Goal: Transaction & Acquisition: Purchase product/service

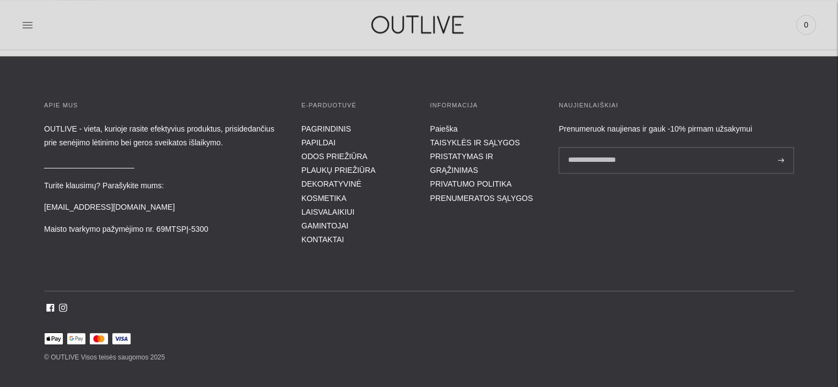
scroll to position [1349, 0]
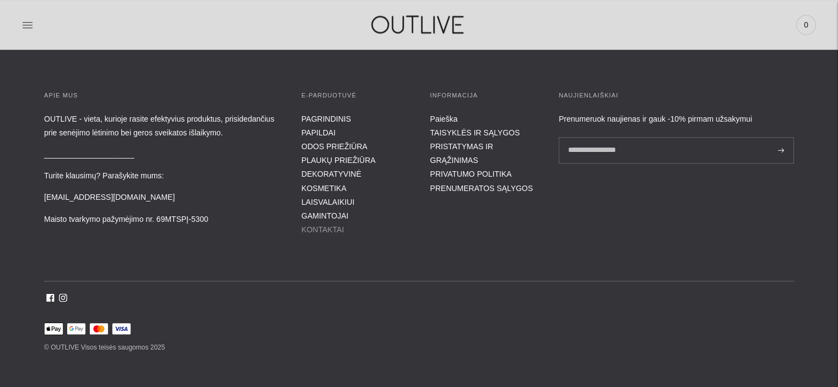
click at [319, 225] on link "KONTAKTAI" at bounding box center [322, 229] width 42 height 9
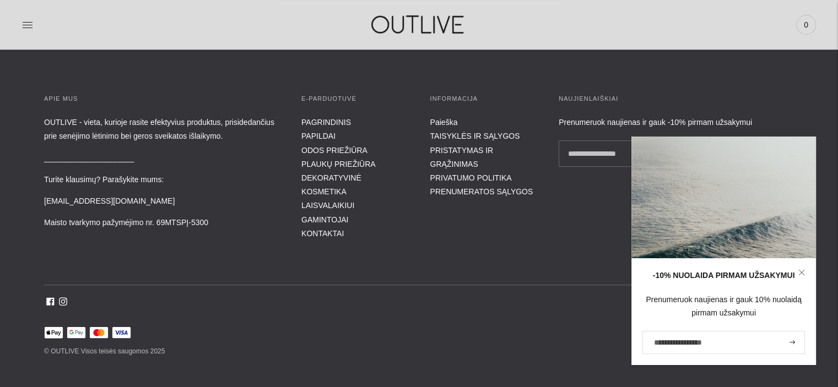
scroll to position [454, 0]
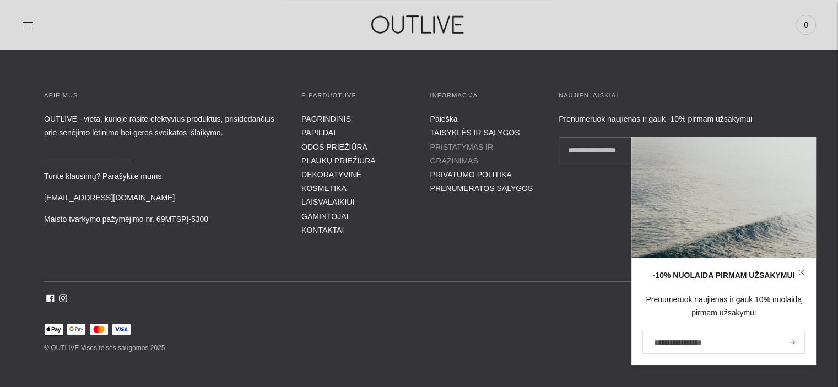
click at [465, 147] on link "PRISTATYMAS IR GRĄŽINIMAS" at bounding box center [461, 154] width 63 height 23
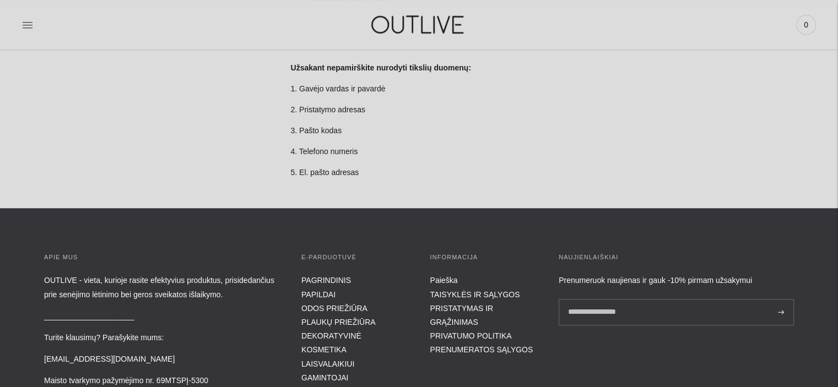
scroll to position [1157, 0]
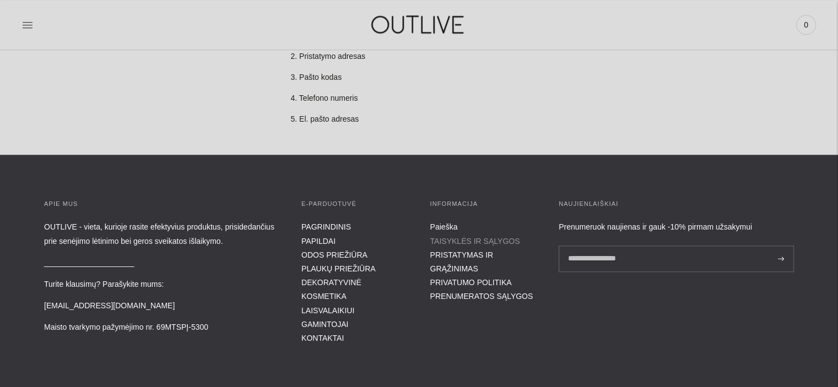
click at [462, 237] on link "TAISYKLĖS IR SĄLYGOS" at bounding box center [475, 241] width 90 height 9
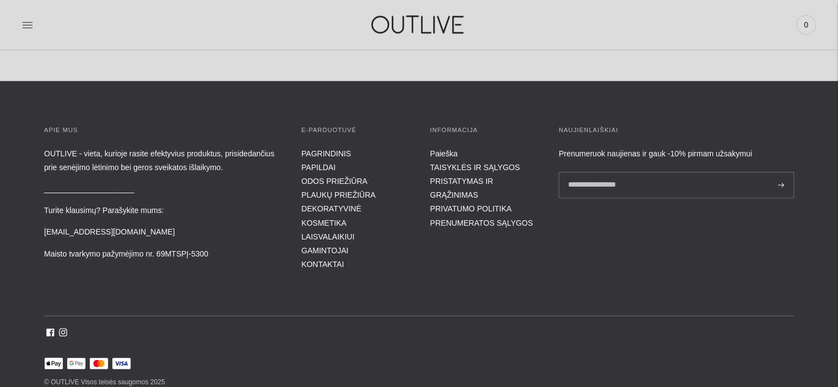
scroll to position [5177, 0]
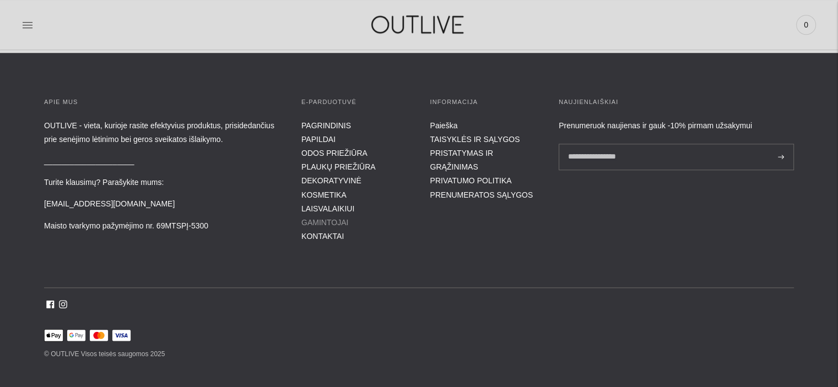
click at [332, 227] on link "GAMINTOJAI" at bounding box center [324, 222] width 47 height 9
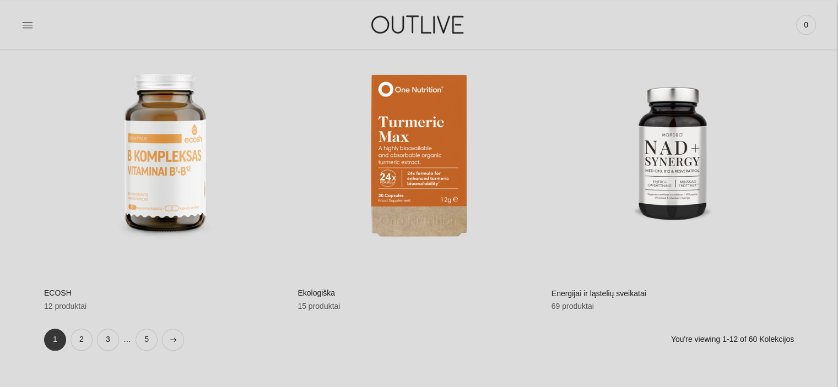
scroll to position [1102, 0]
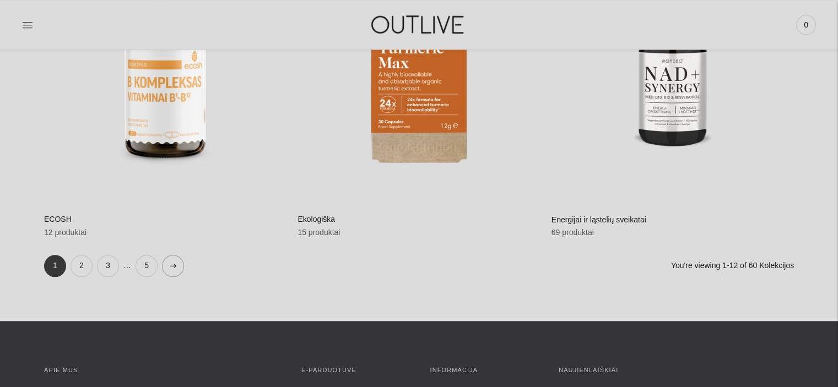
click at [168, 263] on link at bounding box center [173, 266] width 22 height 22
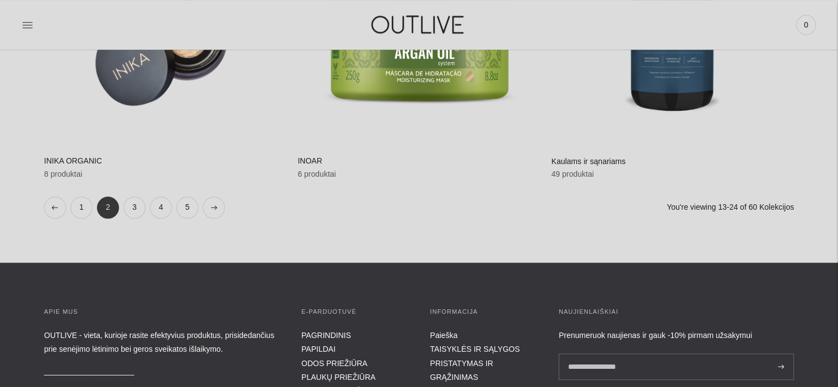
scroll to position [1212, 0]
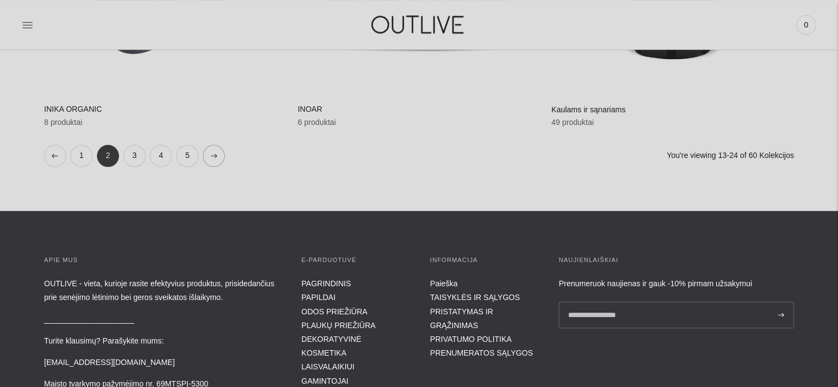
click at [214, 154] on icon at bounding box center [214, 156] width 6 height 4
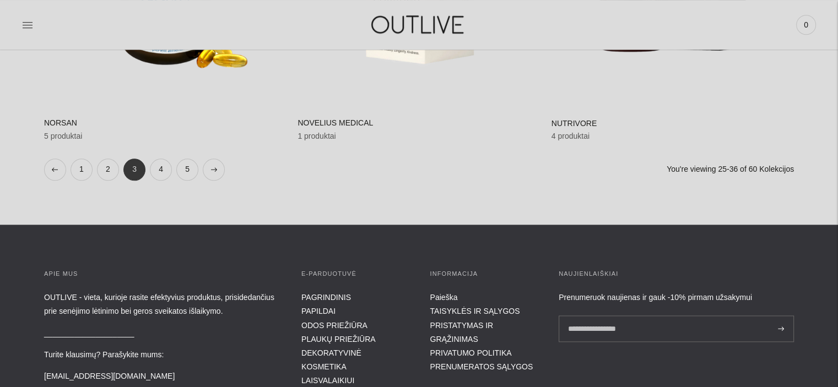
scroll to position [1267, 0]
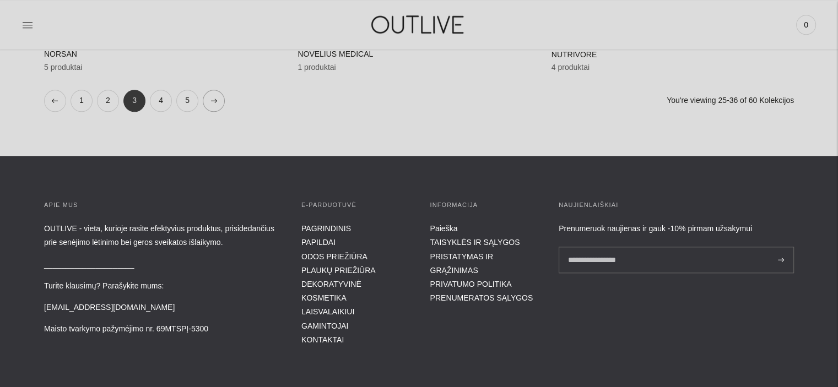
click at [211, 100] on icon at bounding box center [214, 101] width 6 height 4
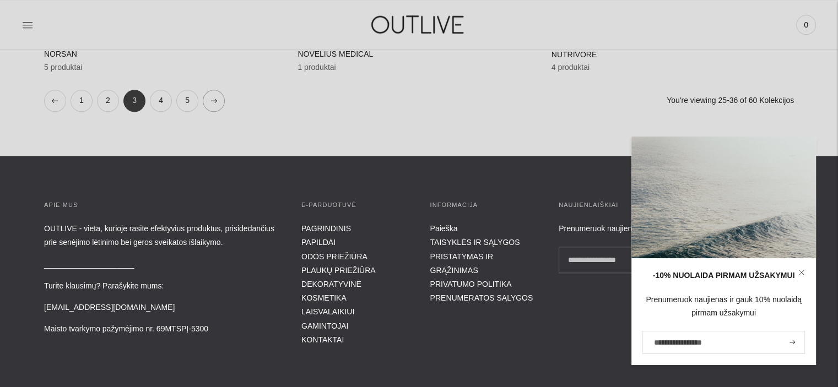
scroll to position [1258, 0]
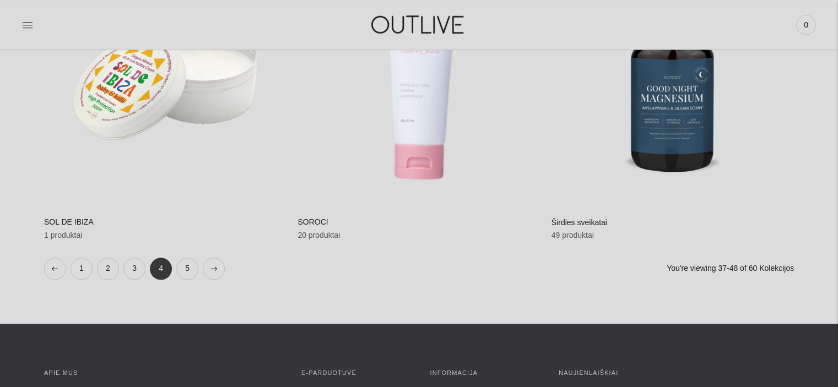
scroll to position [1102, 0]
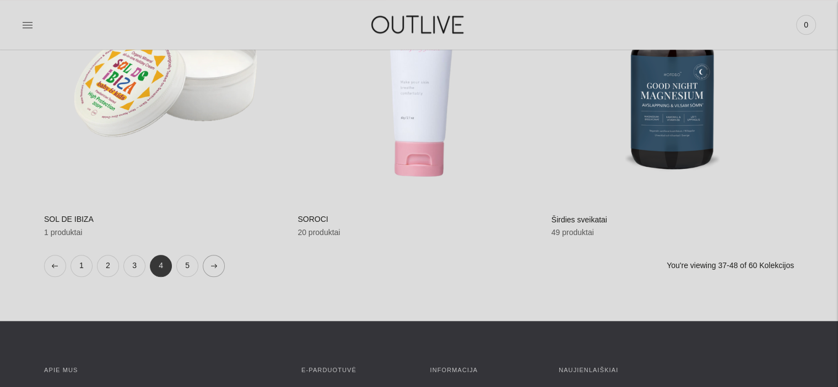
click at [210, 261] on link at bounding box center [214, 266] width 22 height 22
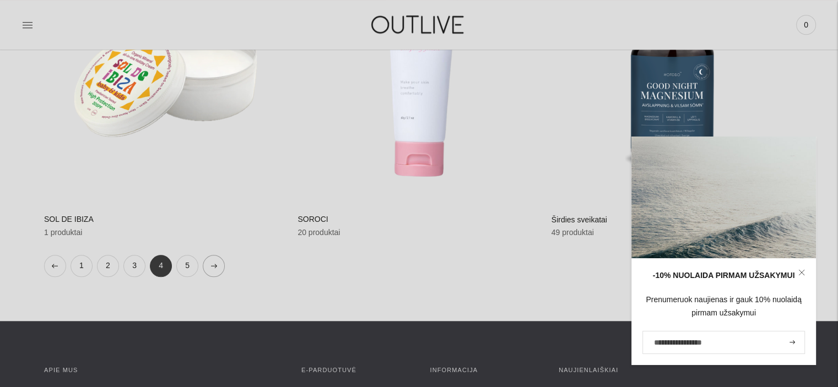
scroll to position [1093, 0]
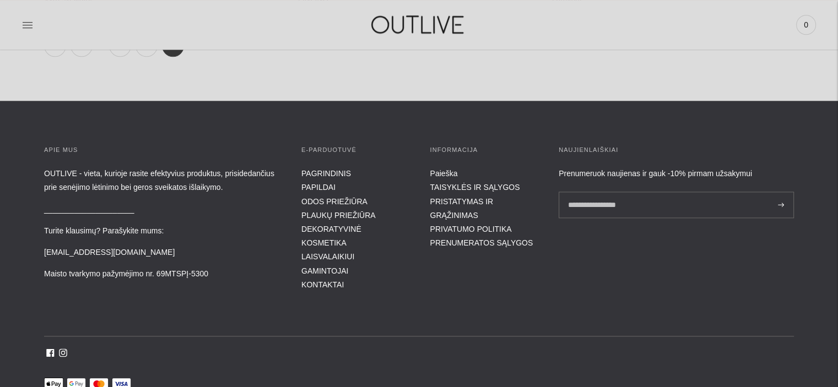
scroll to position [1377, 0]
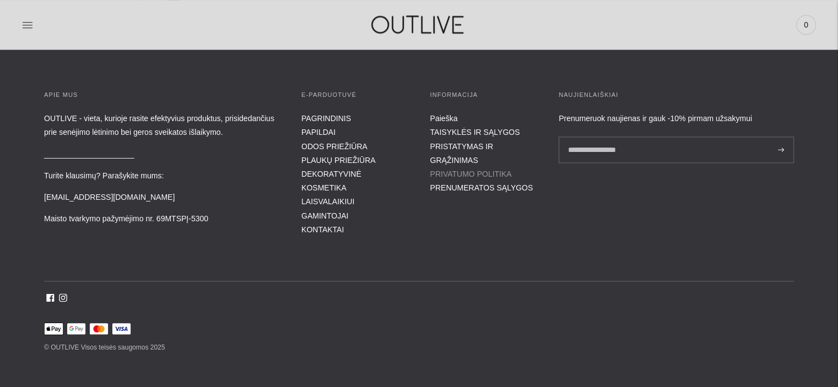
click at [504, 170] on link "PRIVATUMO POLITIKA" at bounding box center [471, 174] width 82 height 9
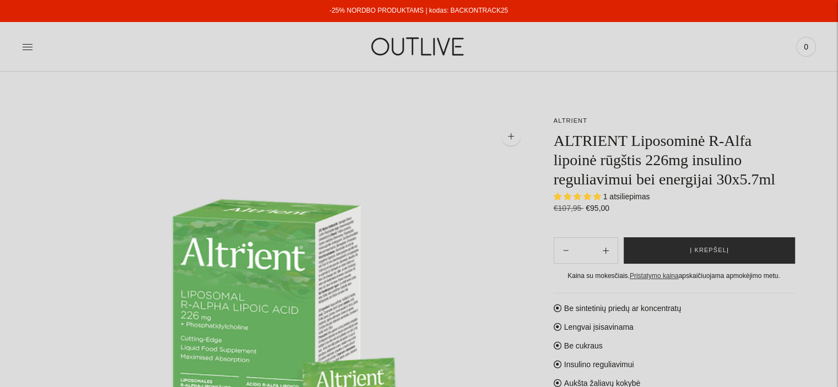
click at [672, 243] on button "Į krepšelį" at bounding box center [708, 250] width 171 height 26
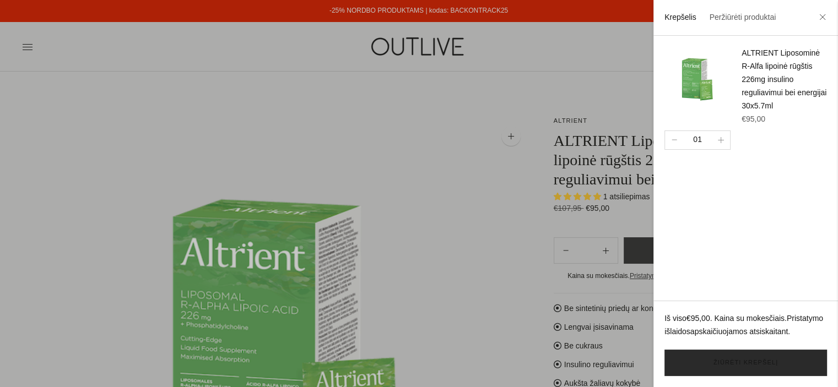
click at [744, 361] on link "Žiūrėti krepšelį" at bounding box center [745, 363] width 162 height 26
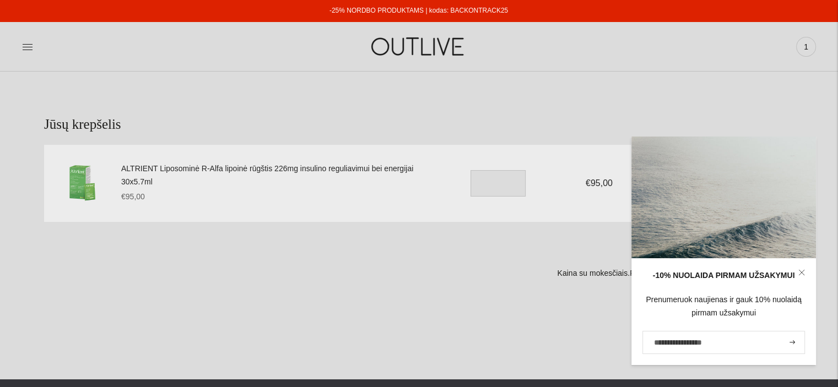
click at [367, 332] on section "Jūsų krepšelis ALTRIENT Liposominė R-Alfa lipoinė rūgštis 226mg insulino reguli…" at bounding box center [419, 226] width 838 height 308
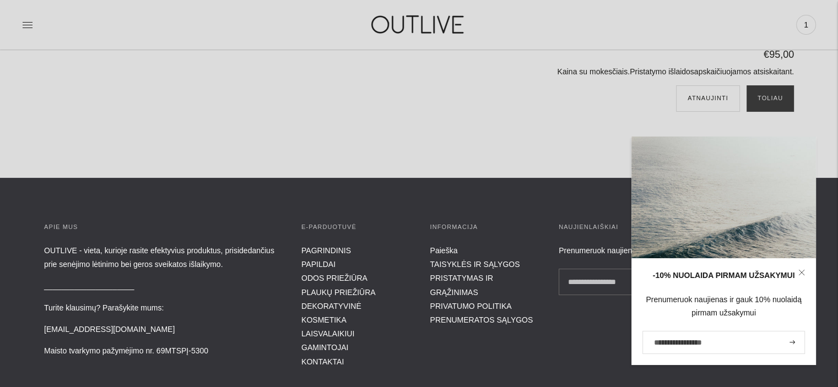
scroll to position [220, 0]
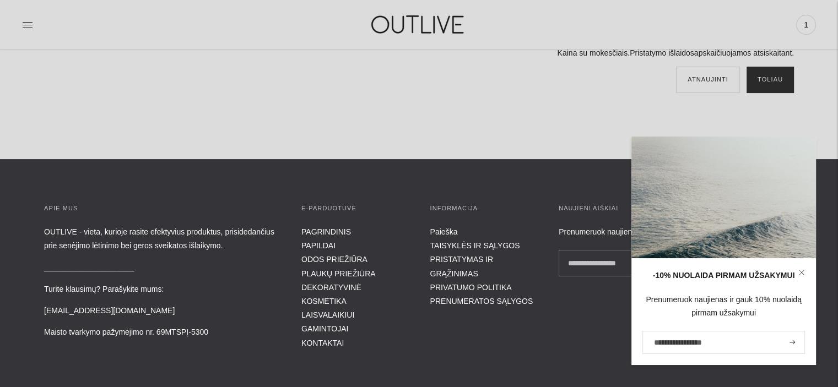
click at [773, 79] on button "Toliau" at bounding box center [769, 80] width 47 height 26
